Goal: Task Accomplishment & Management: Manage account settings

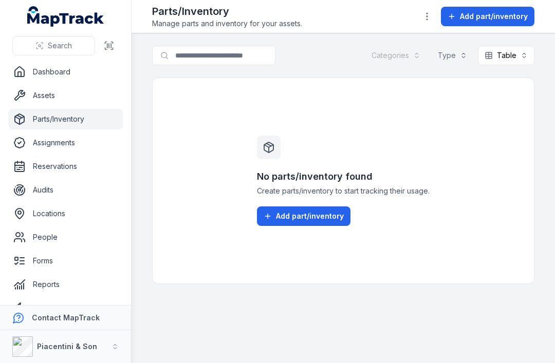
click at [337, 226] on button "Add part/inventory" at bounding box center [303, 216] width 93 height 20
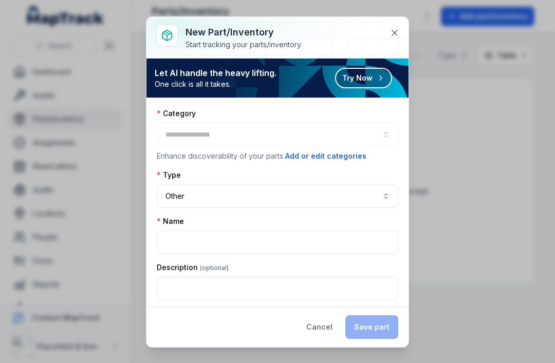
click at [385, 31] on button at bounding box center [395, 33] width 20 height 20
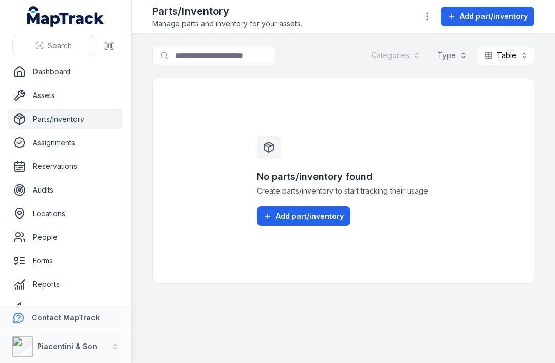
click at [91, 73] on link "Dashboard" at bounding box center [65, 72] width 115 height 21
click at [89, 68] on link "Dashboard" at bounding box center [65, 72] width 115 height 21
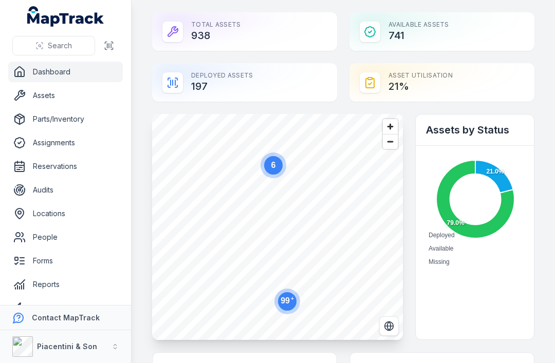
click at [40, 95] on link "Assets" at bounding box center [65, 95] width 115 height 21
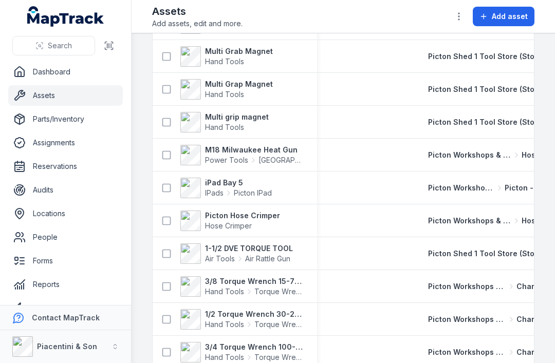
scroll to position [1082, 0]
click at [47, 65] on link "Dashboard" at bounding box center [65, 72] width 115 height 21
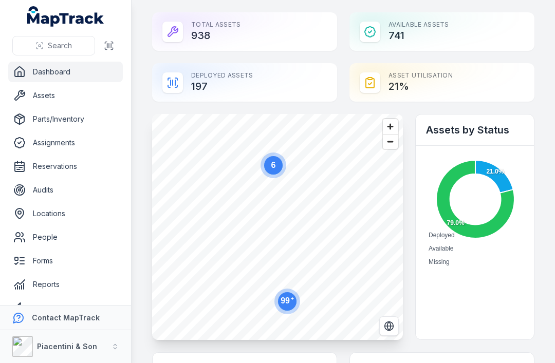
click at [70, 92] on link "Assets" at bounding box center [65, 95] width 115 height 21
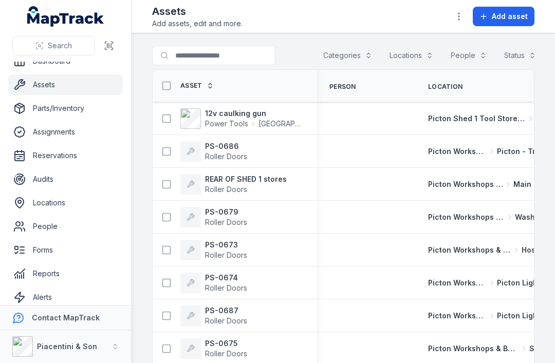
scroll to position [10, 0]
click at [64, 326] on link "Settings" at bounding box center [65, 321] width 115 height 21
click at [61, 329] on link "Settings" at bounding box center [65, 321] width 115 height 21
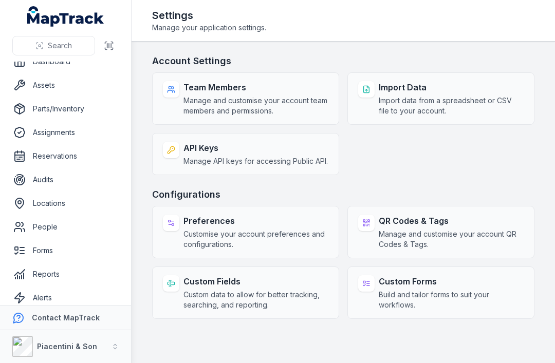
click at [481, 240] on span "Manage and customise your account QR Codes & Tags." at bounding box center [451, 239] width 145 height 21
click at [475, 238] on div "QR Codes & Tags Manage and customise your account QR Codes & Tags." at bounding box center [451, 232] width 145 height 35
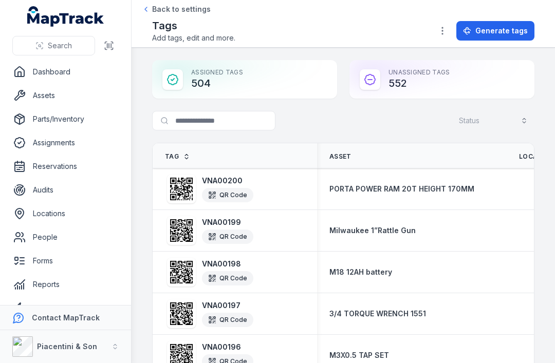
click at [79, 71] on link "Dashboard" at bounding box center [65, 72] width 115 height 21
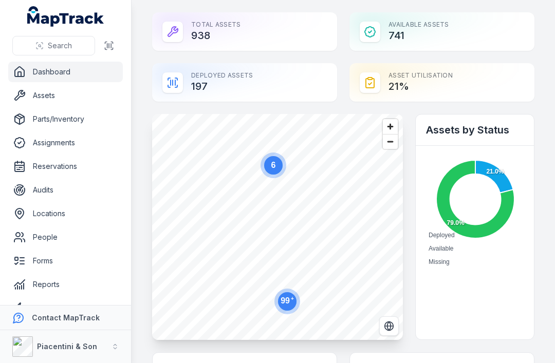
click at [118, 42] on button at bounding box center [109, 46] width 20 height 20
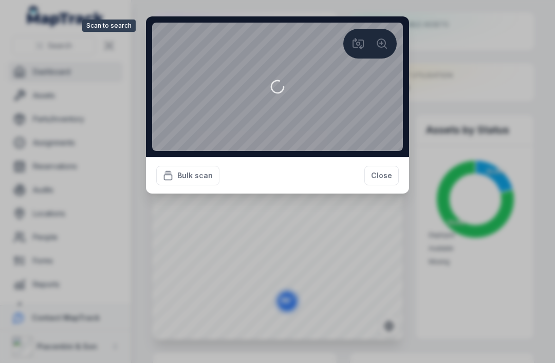
click at [379, 185] on button "Close" at bounding box center [381, 176] width 34 height 20
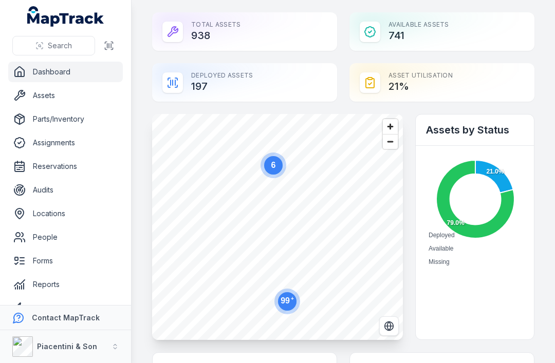
click at [107, 51] on button at bounding box center [109, 46] width 20 height 20
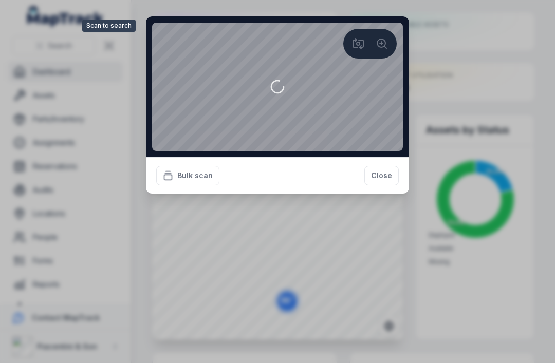
click at [374, 185] on button "Close" at bounding box center [381, 176] width 34 height 20
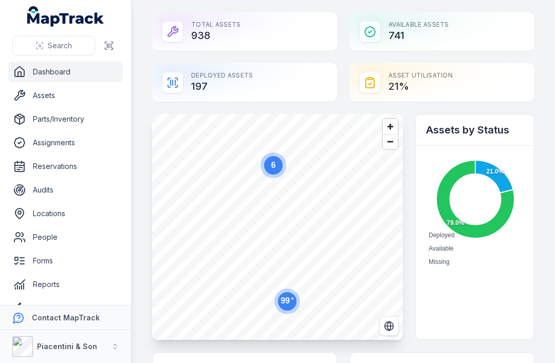
click at [60, 89] on link "Assets" at bounding box center [65, 95] width 115 height 21
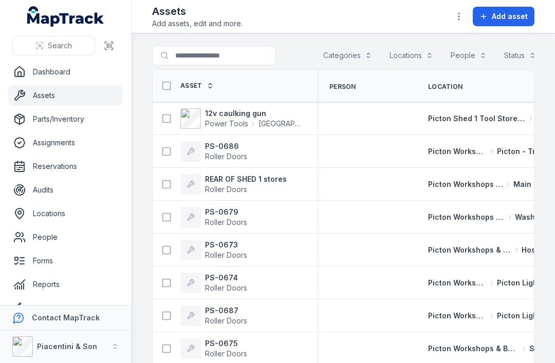
click at [46, 143] on link "Assignments" at bounding box center [65, 143] width 115 height 21
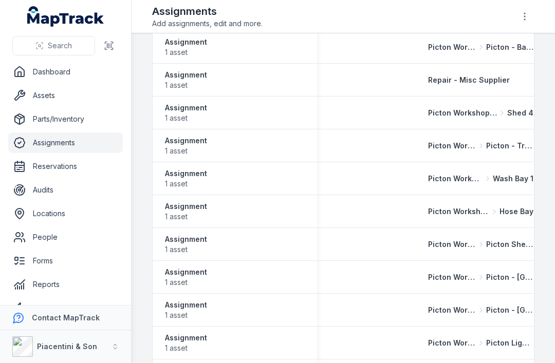
scroll to position [492, 0]
click at [47, 261] on link "Forms" at bounding box center [65, 261] width 115 height 21
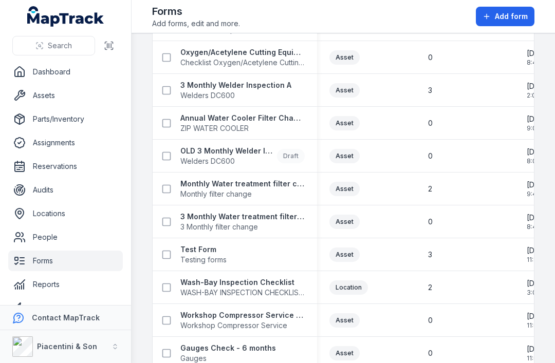
scroll to position [99, 0]
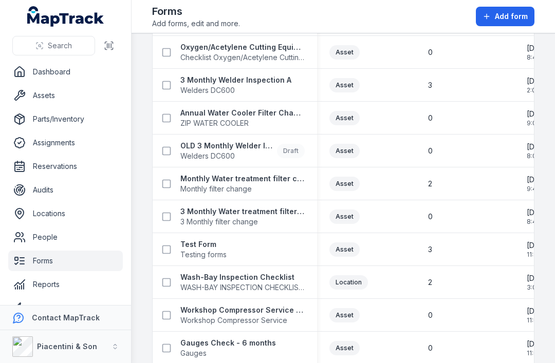
click at [53, 310] on link "Alerts" at bounding box center [65, 308] width 115 height 21
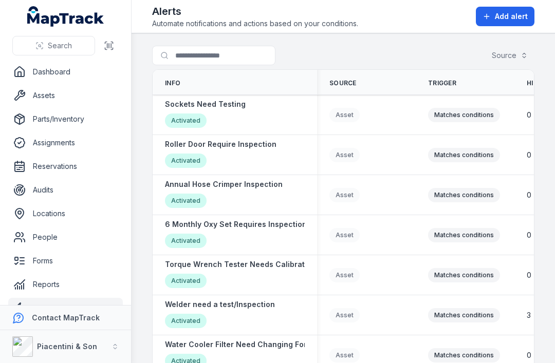
click at [53, 99] on link "Assets" at bounding box center [65, 95] width 115 height 21
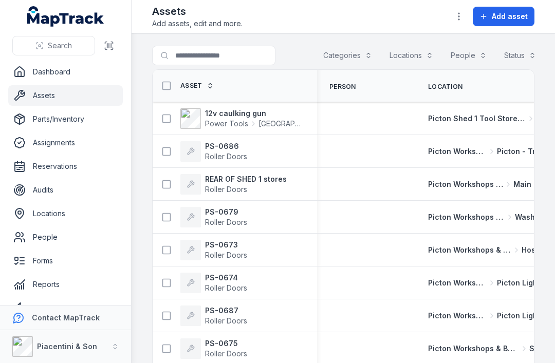
click at [517, 18] on span "Add asset" at bounding box center [510, 16] width 36 height 10
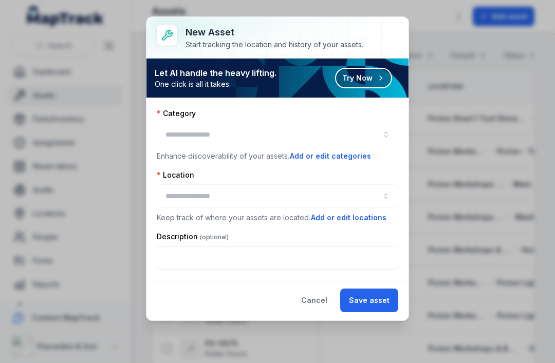
click at [375, 77] on button "Try Now" at bounding box center [363, 78] width 57 height 21
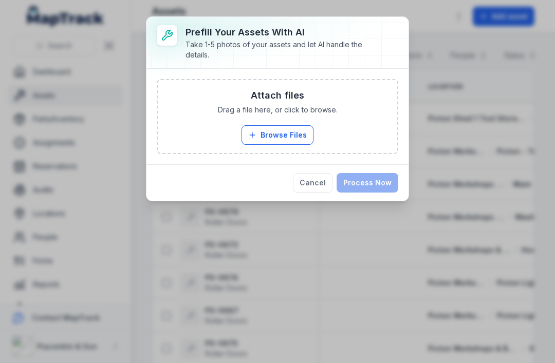
click at [318, 187] on button "Cancel" at bounding box center [313, 183] width 40 height 20
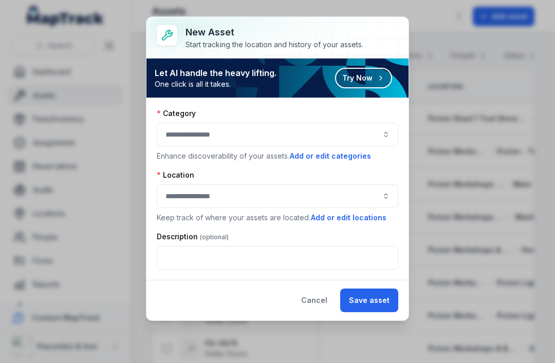
click at [324, 304] on button "Cancel" at bounding box center [314, 301] width 44 height 24
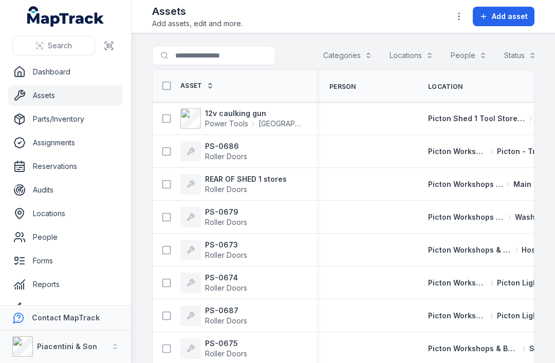
click at [517, 22] on button "Add asset" at bounding box center [504, 17] width 62 height 20
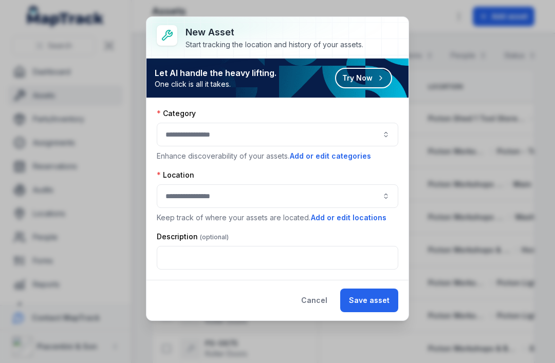
click at [370, 79] on button "Try Now" at bounding box center [363, 78] width 57 height 21
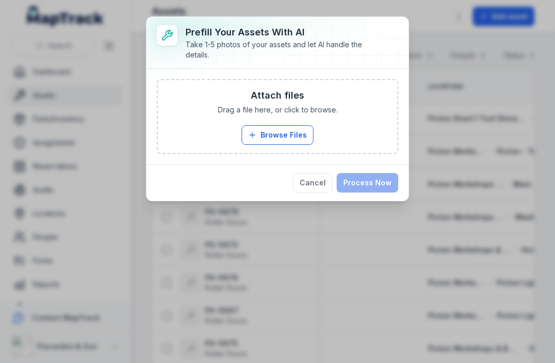
click at [290, 129] on button "Browse Files" at bounding box center [277, 135] width 72 height 20
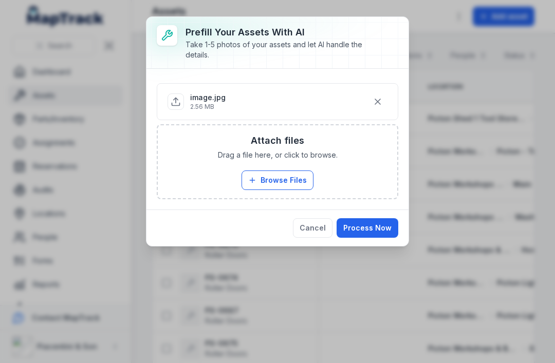
click at [279, 185] on button "Browse Files" at bounding box center [277, 181] width 72 height 20
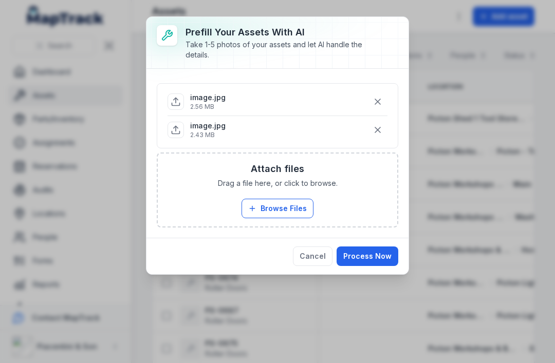
click at [387, 259] on button "Process Now" at bounding box center [367, 257] width 62 height 20
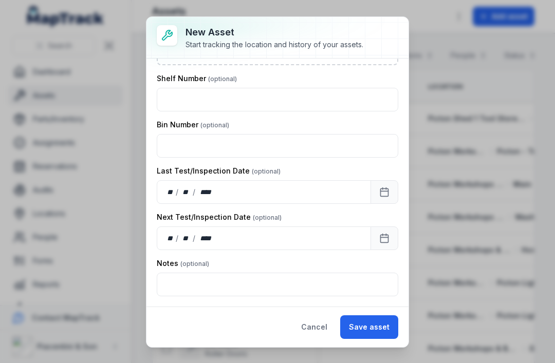
scroll to position [494, 0]
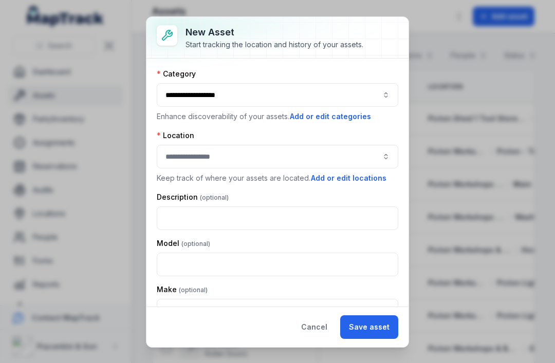
click at [324, 322] on button "Cancel" at bounding box center [314, 327] width 44 height 24
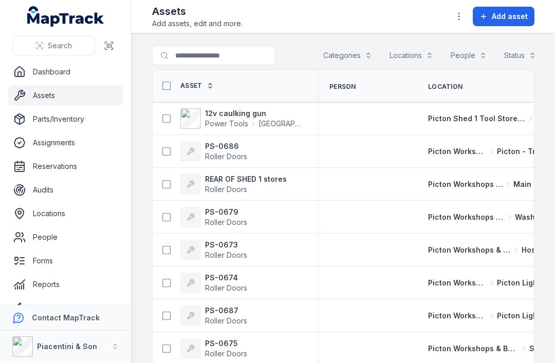
click at [512, 11] on span "Add asset" at bounding box center [510, 16] width 36 height 10
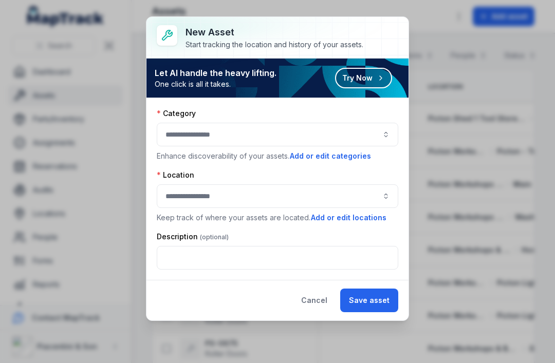
click at [364, 127] on button "button" at bounding box center [277, 135] width 241 height 24
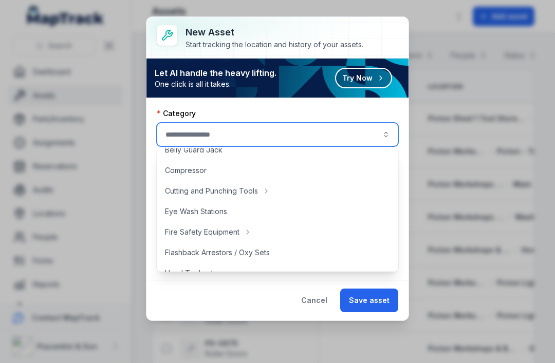
scroll to position [54, 0]
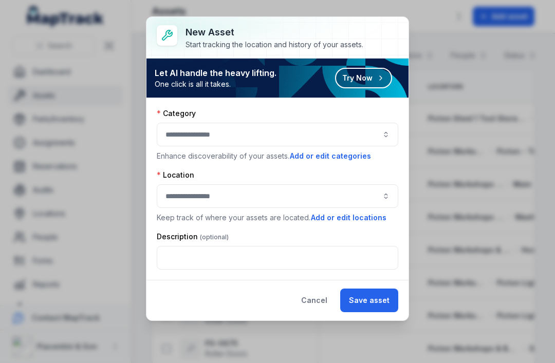
click at [333, 135] on button "button" at bounding box center [277, 135] width 241 height 24
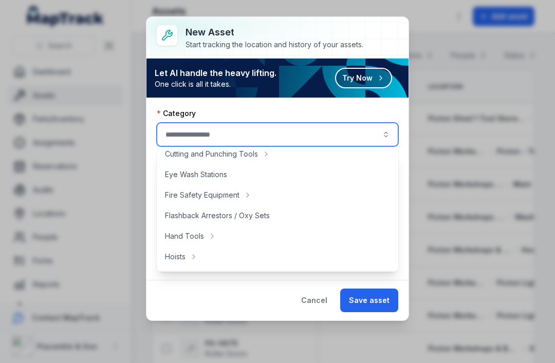
scroll to position [93, 0]
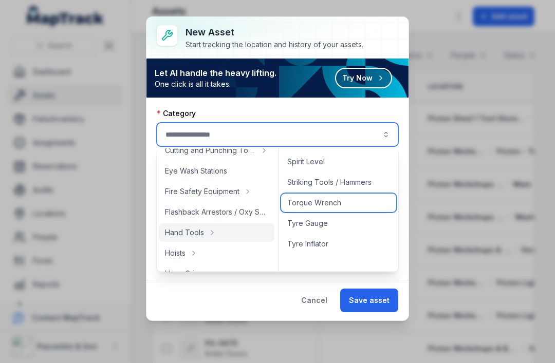
click at [356, 211] on div "Torque Wrench" at bounding box center [338, 203] width 115 height 18
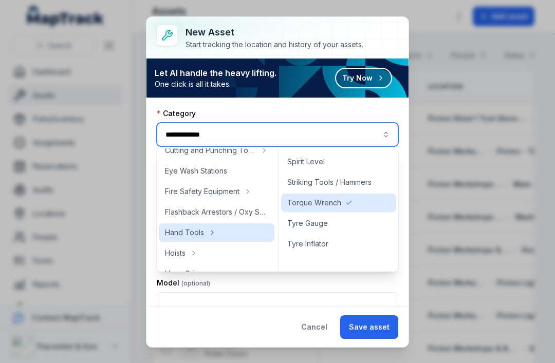
type input "**********"
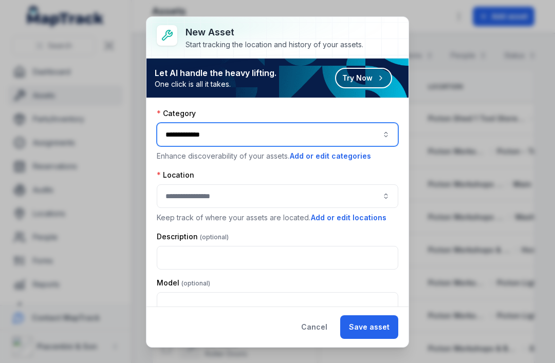
click at [336, 191] on button "button" at bounding box center [277, 196] width 241 height 24
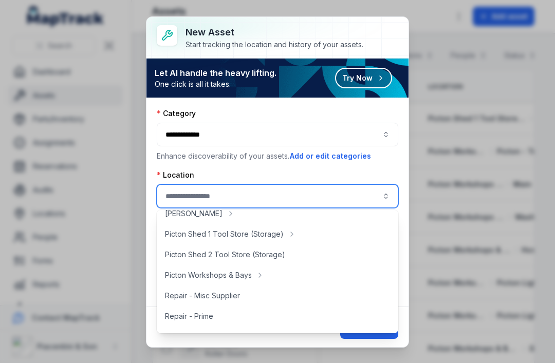
scroll to position [194, 0]
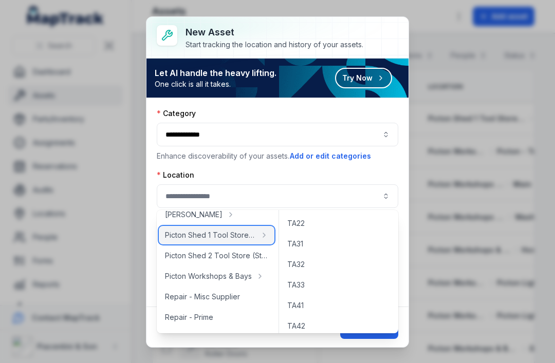
click at [252, 228] on div "Picton Shed 1 Tool Store (Storage)" at bounding box center [217, 235] width 116 height 18
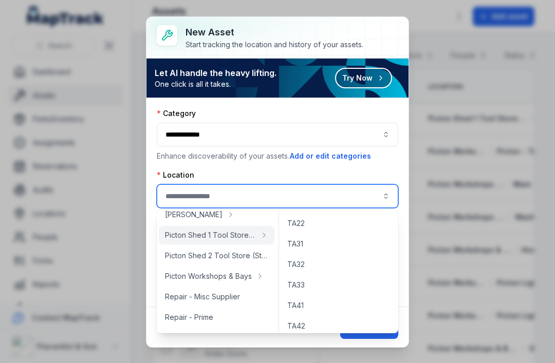
type input "**********"
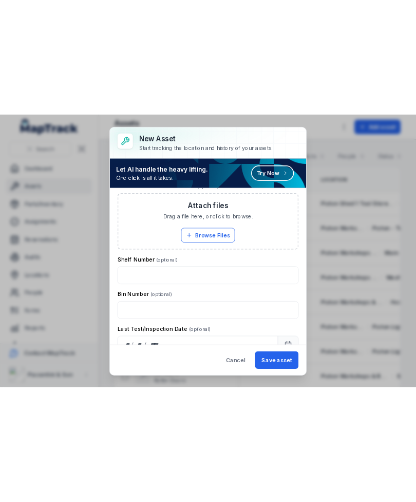
scroll to position [994, 0]
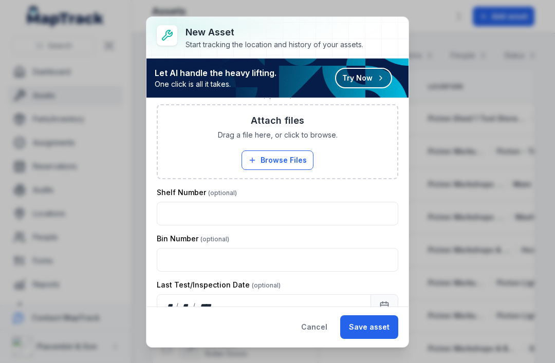
click at [316, 324] on button "Cancel" at bounding box center [314, 327] width 44 height 24
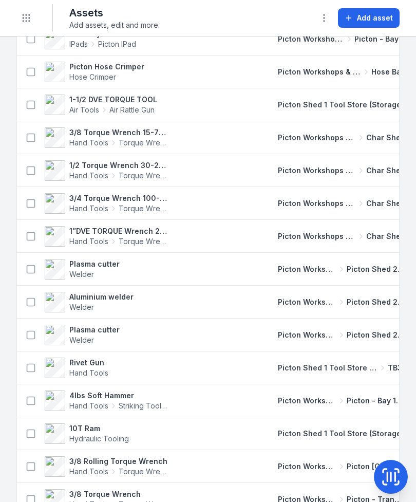
scroll to position [1232, 0]
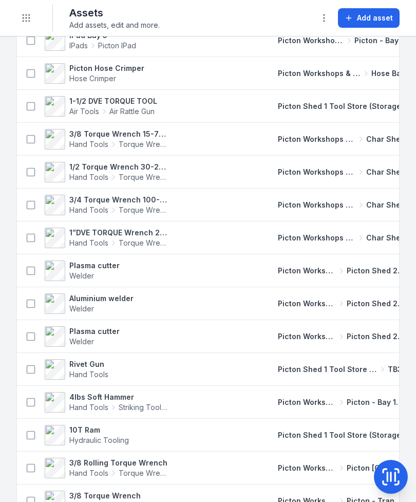
click at [150, 178] on span "Torque Wrench" at bounding box center [144, 177] width 50 height 10
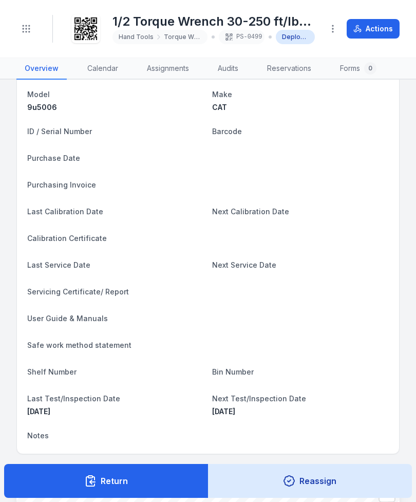
scroll to position [89, 0]
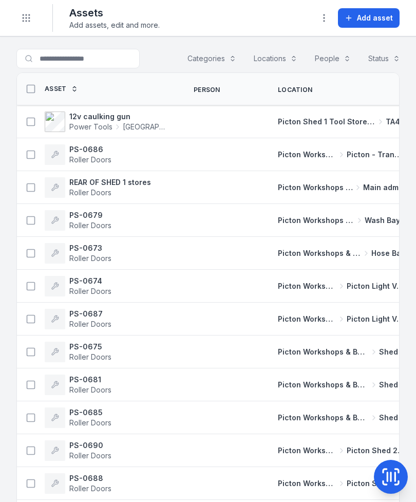
click at [82, 197] on span "Roller Doors" at bounding box center [110, 192] width 82 height 10
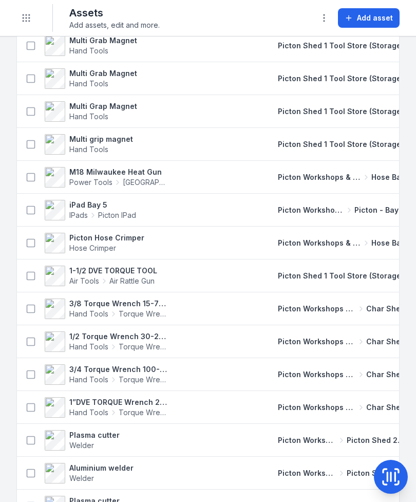
scroll to position [1063, 0]
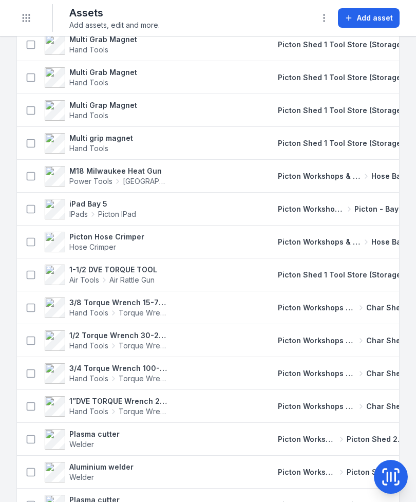
click at [226, 363] on td at bounding box center [223, 373] width 84 height 33
click at [111, 363] on strong "3/4 Torque Wrench 100-500 ft/lbs box 2 4575" at bounding box center [119, 368] width 100 height 10
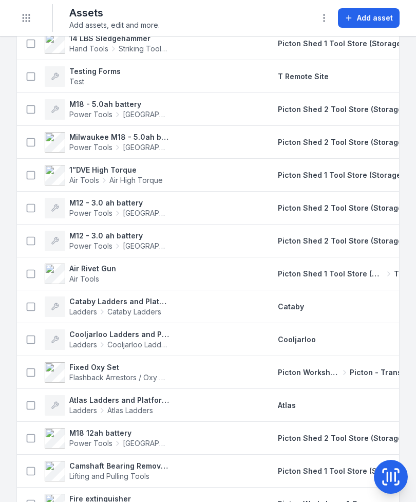
scroll to position [8056, 0]
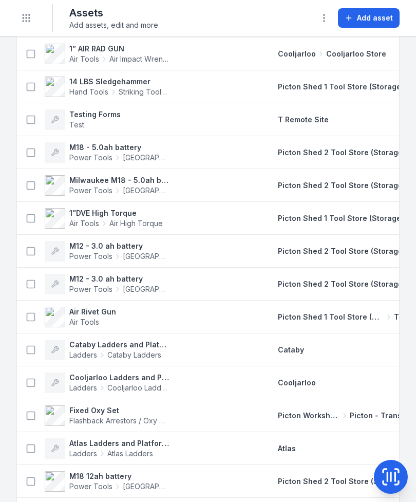
click at [112, 218] on span "Air High Torque" at bounding box center [135, 223] width 53 height 10
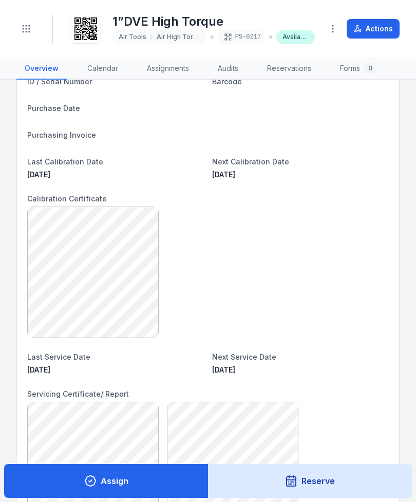
scroll to position [139, 0]
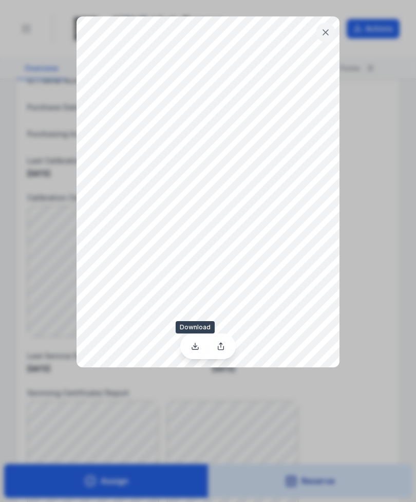
click at [189, 351] on link at bounding box center [195, 345] width 22 height 17
click at [195, 344] on icon at bounding box center [195, 345] width 0 height 4
click at [319, 33] on button at bounding box center [326, 33] width 20 height 20
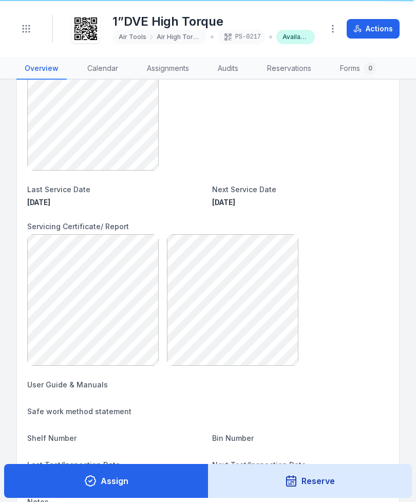
scroll to position [317, 0]
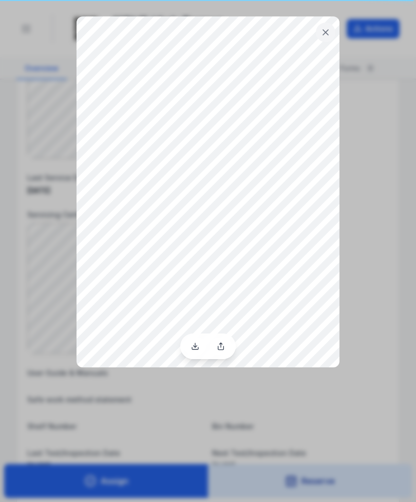
click at [326, 26] on button at bounding box center [326, 33] width 20 height 20
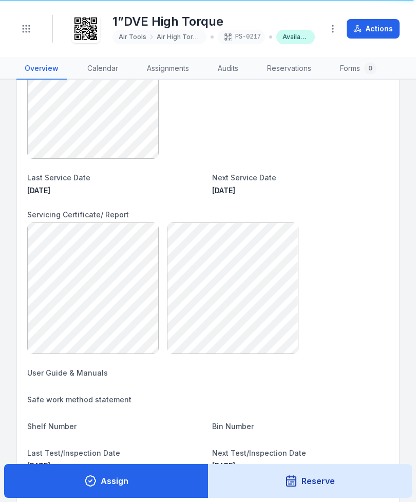
click at [30, 29] on circle "Toggle navigation" at bounding box center [29, 28] width 1 height 1
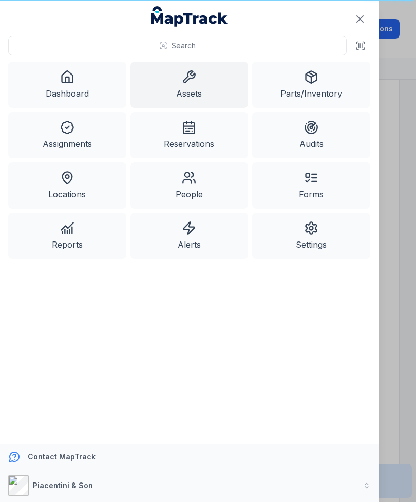
click at [204, 84] on link "Assets" at bounding box center [189, 85] width 118 height 46
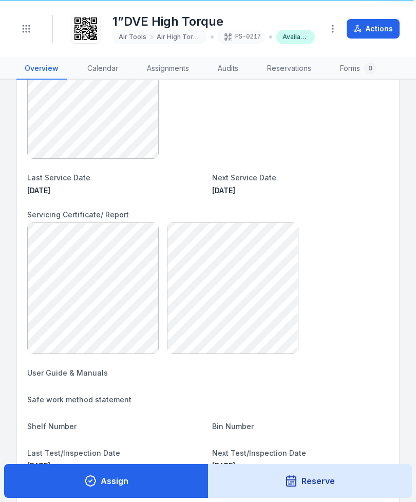
click at [374, 30] on button "Actions" at bounding box center [373, 29] width 53 height 20
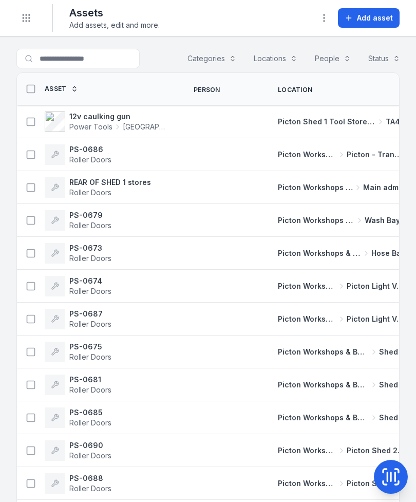
click at [109, 122] on span "Power Tools" at bounding box center [90, 127] width 43 height 10
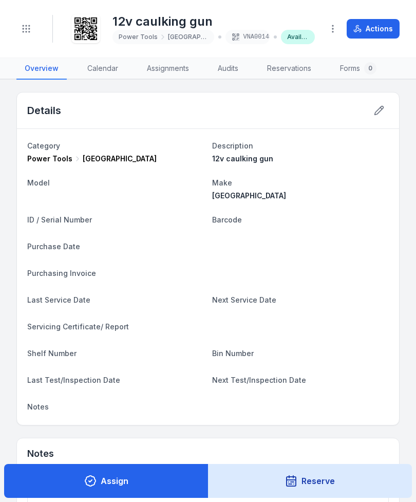
click at [382, 30] on button "Actions" at bounding box center [373, 29] width 53 height 20
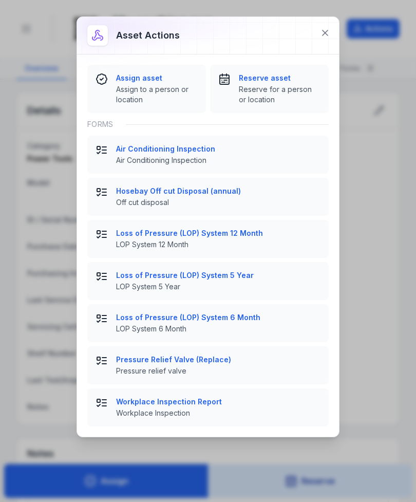
click at [155, 89] on span "Assign to a person or location" at bounding box center [157, 94] width 82 height 21
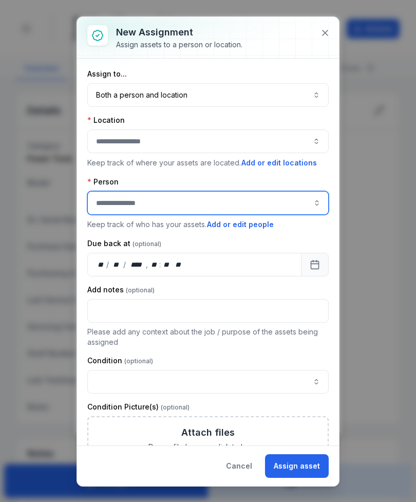
click at [246, 202] on input "assignment-add:person-label" at bounding box center [207, 203] width 241 height 24
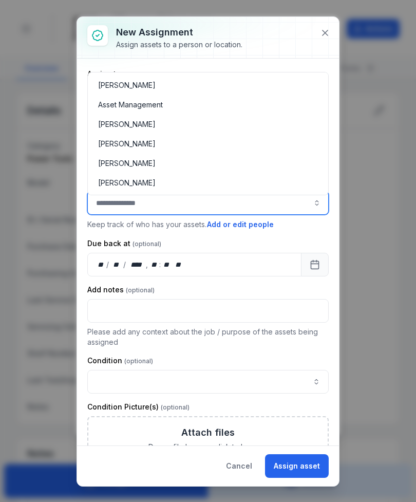
scroll to position [41, 0]
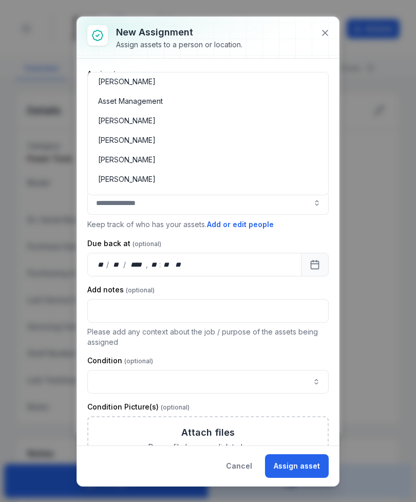
click at [333, 36] on button at bounding box center [325, 33] width 20 height 20
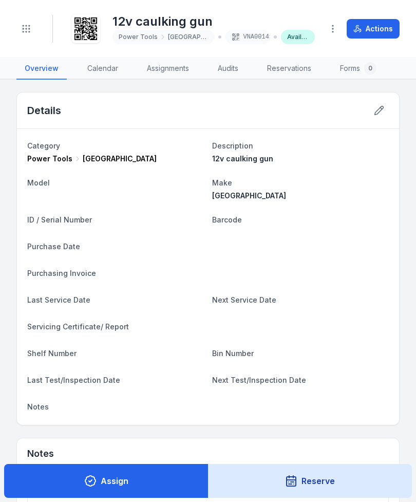
click at [26, 35] on button "Toggle Navigation" at bounding box center [26, 29] width 20 height 20
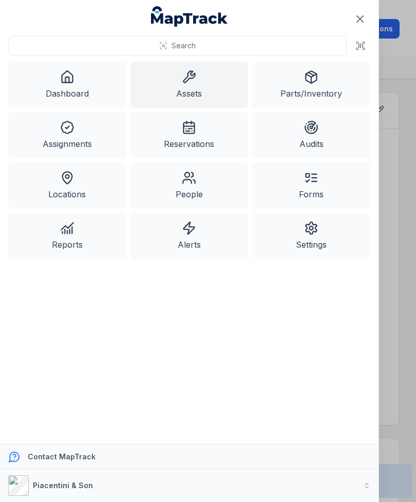
click at [187, 183] on icon at bounding box center [189, 178] width 14 height 14
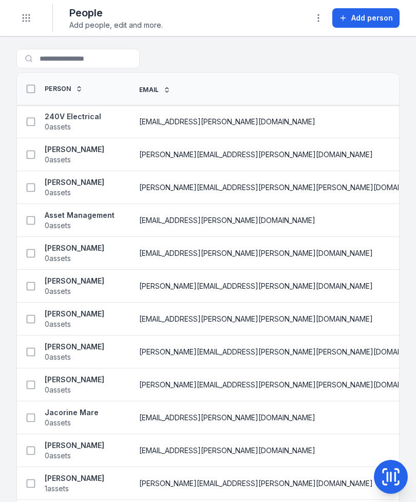
click at [373, 18] on span "Add person" at bounding box center [372, 18] width 42 height 10
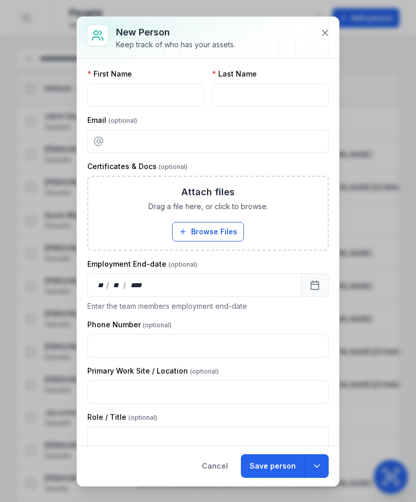
click at [326, 37] on icon at bounding box center [325, 33] width 10 height 10
